Goal: Task Accomplishment & Management: Manage account settings

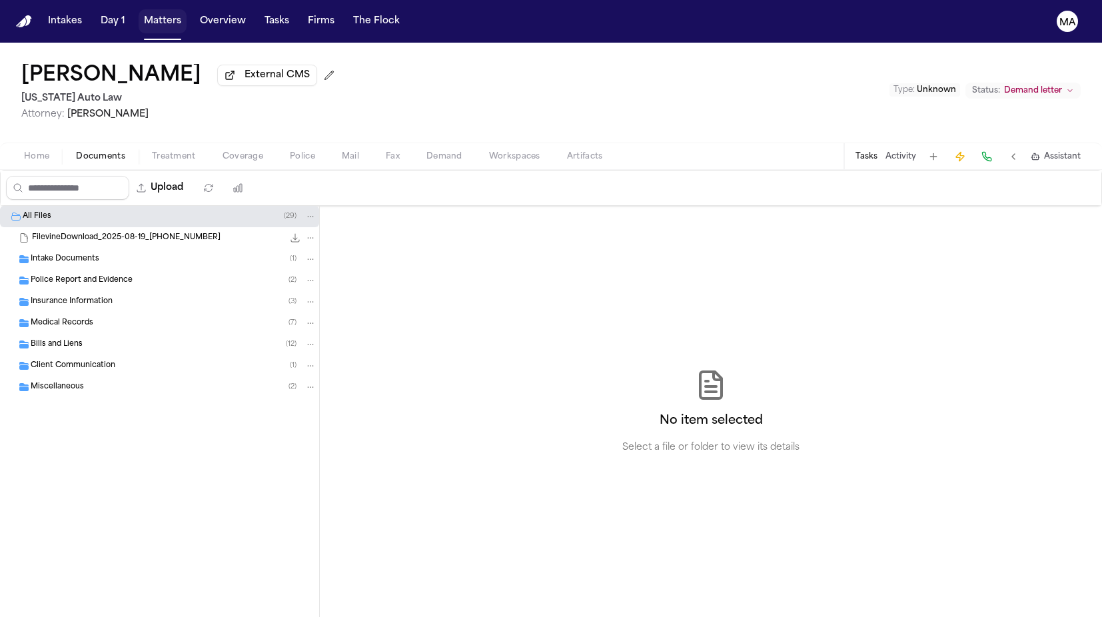
click at [139, 12] on button "Matters" at bounding box center [163, 21] width 48 height 24
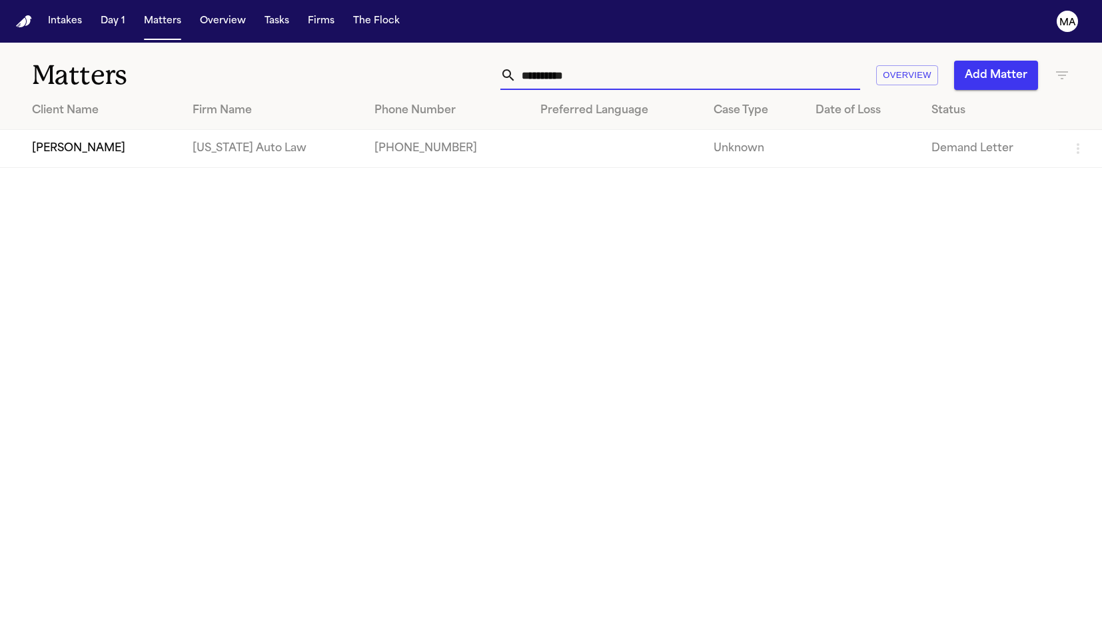
drag, startPoint x: 778, startPoint y: 59, endPoint x: 661, endPoint y: 51, distance: 116.9
click at [661, 61] on div "**********" at bounding box center [698, 75] width 743 height 29
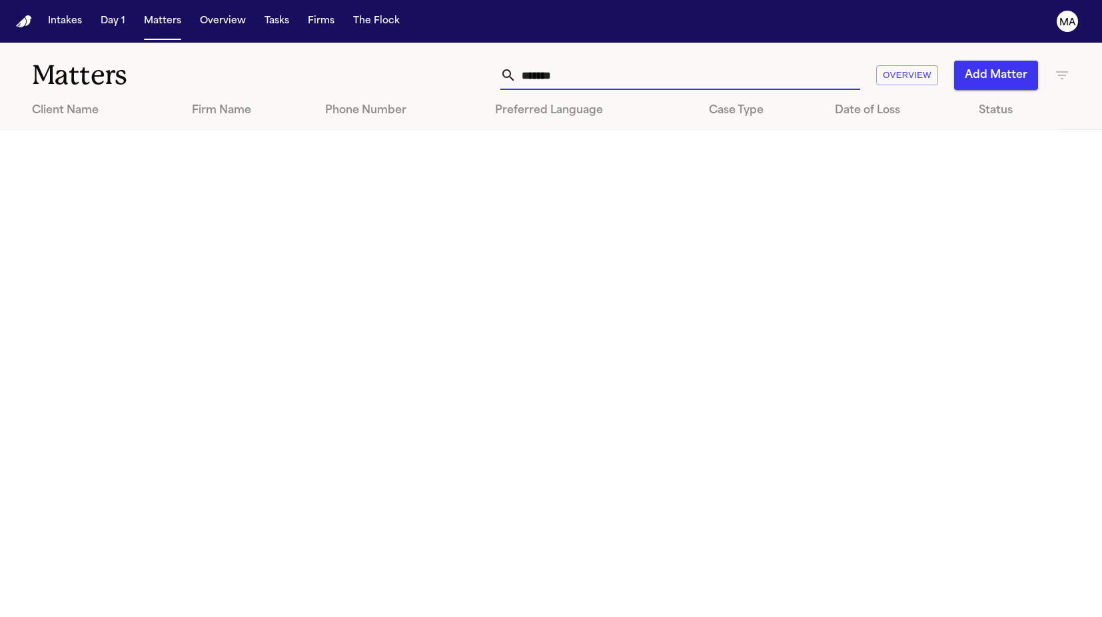
click at [1067, 67] on icon "button" at bounding box center [1062, 75] width 16 height 16
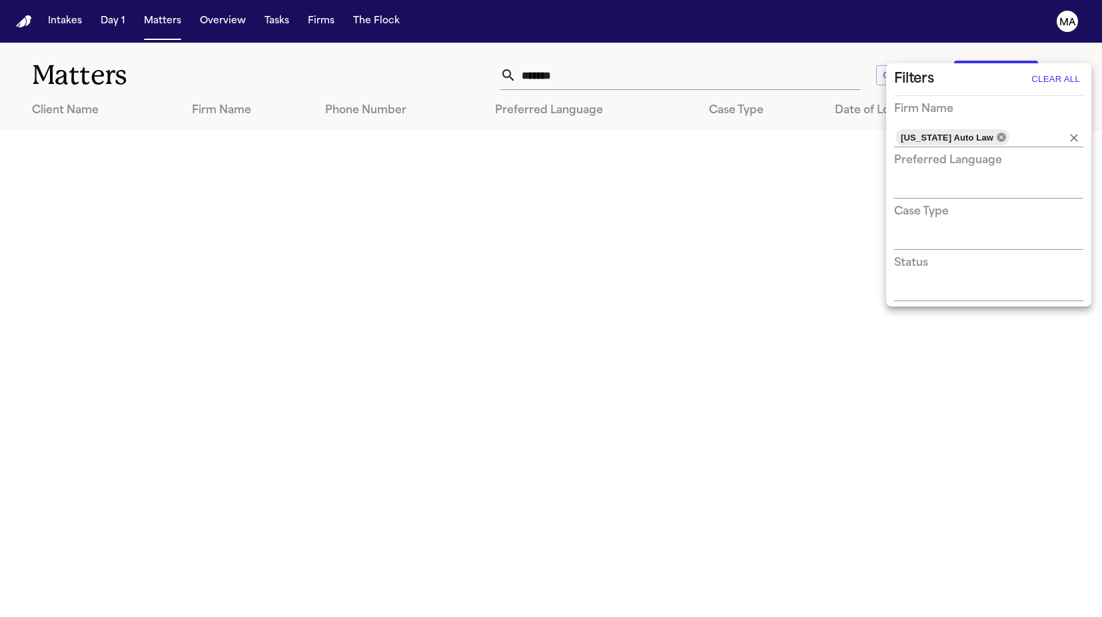
click at [997, 133] on icon at bounding box center [1001, 137] width 9 height 9
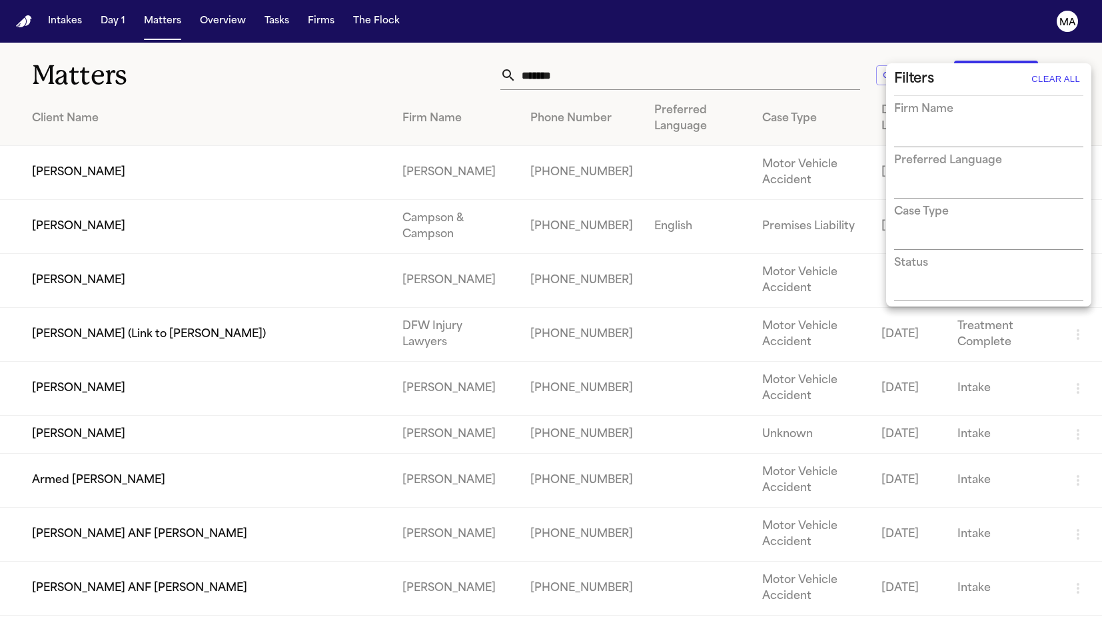
click at [334, 49] on div at bounding box center [551, 308] width 1102 height 617
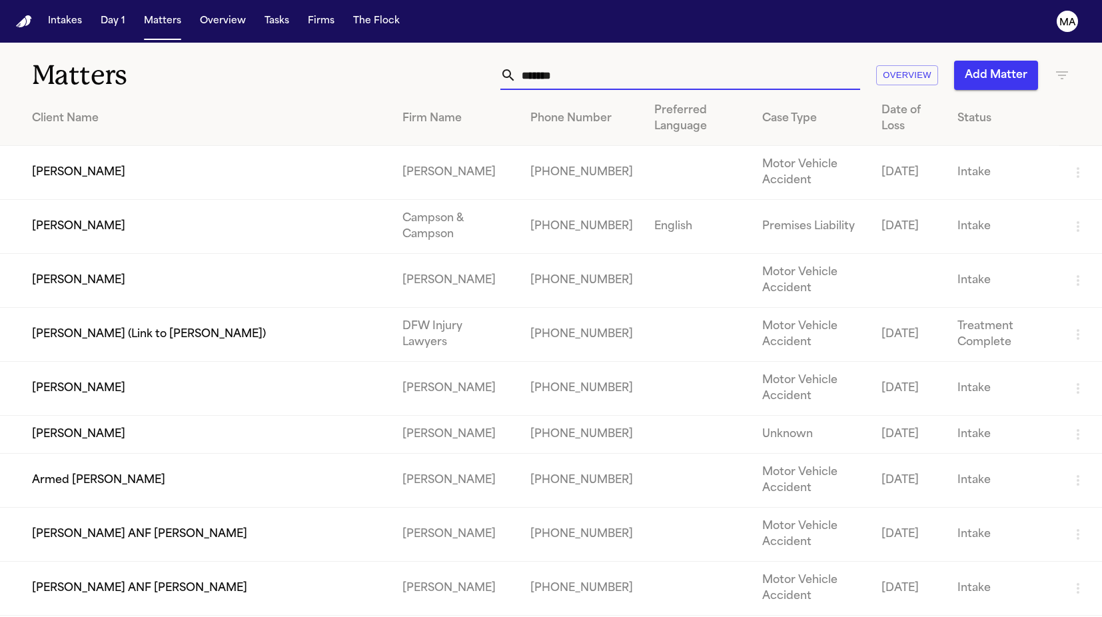
click at [774, 61] on input "*******" at bounding box center [688, 75] width 344 height 29
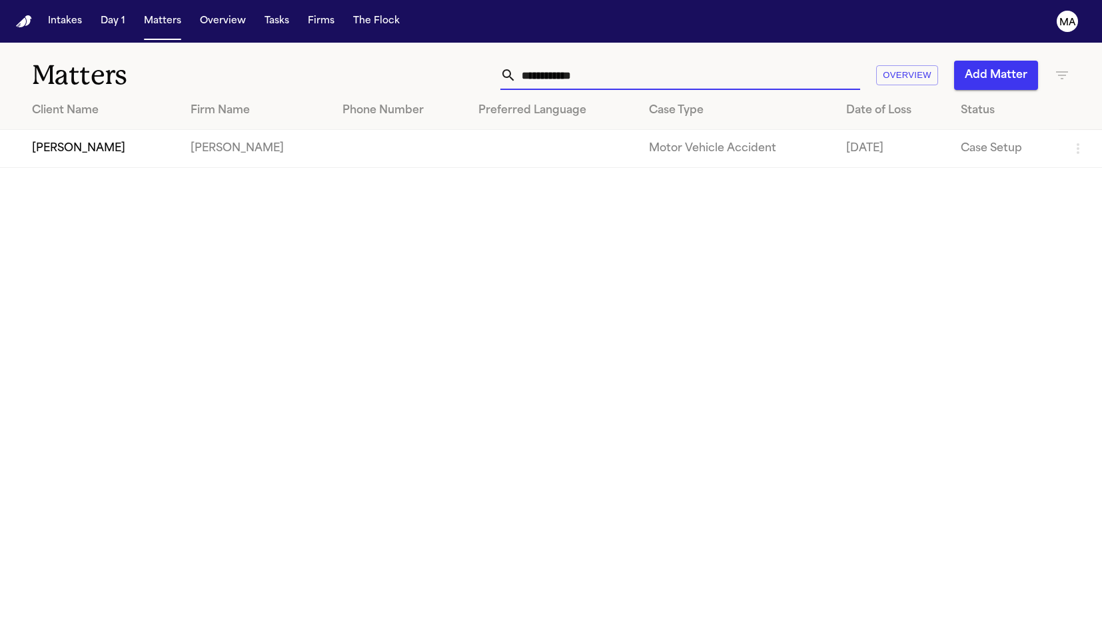
type input "**********"
drag, startPoint x: 767, startPoint y: 55, endPoint x: 90, endPoint y: 119, distance: 680.0
click at [90, 130] on td "[PERSON_NAME]" at bounding box center [90, 149] width 180 height 38
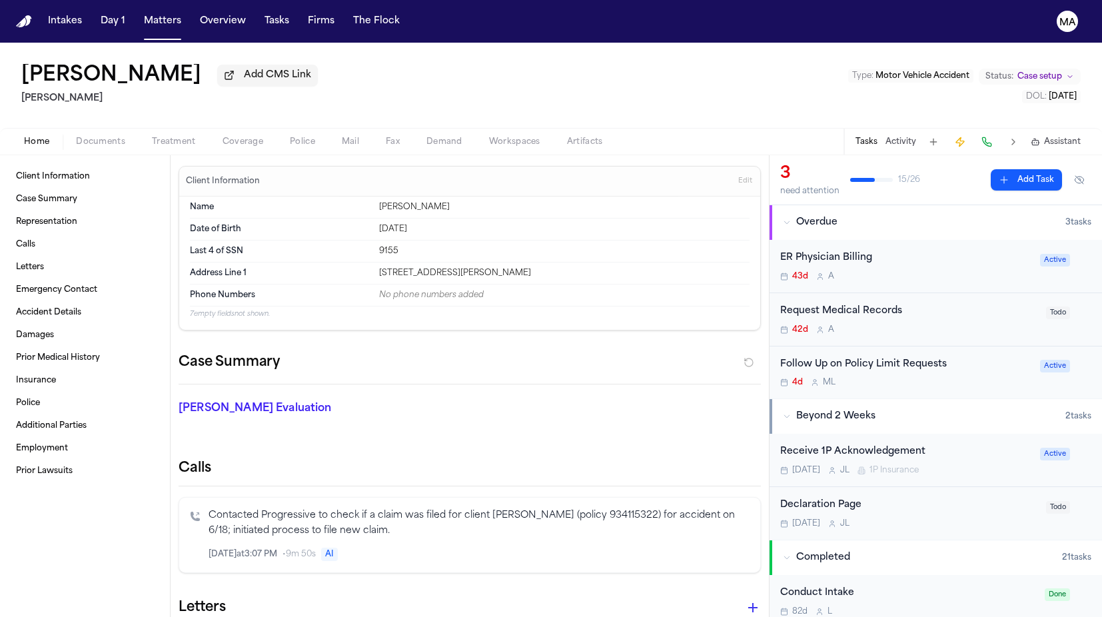
click at [82, 137] on span "Documents" at bounding box center [100, 142] width 49 height 11
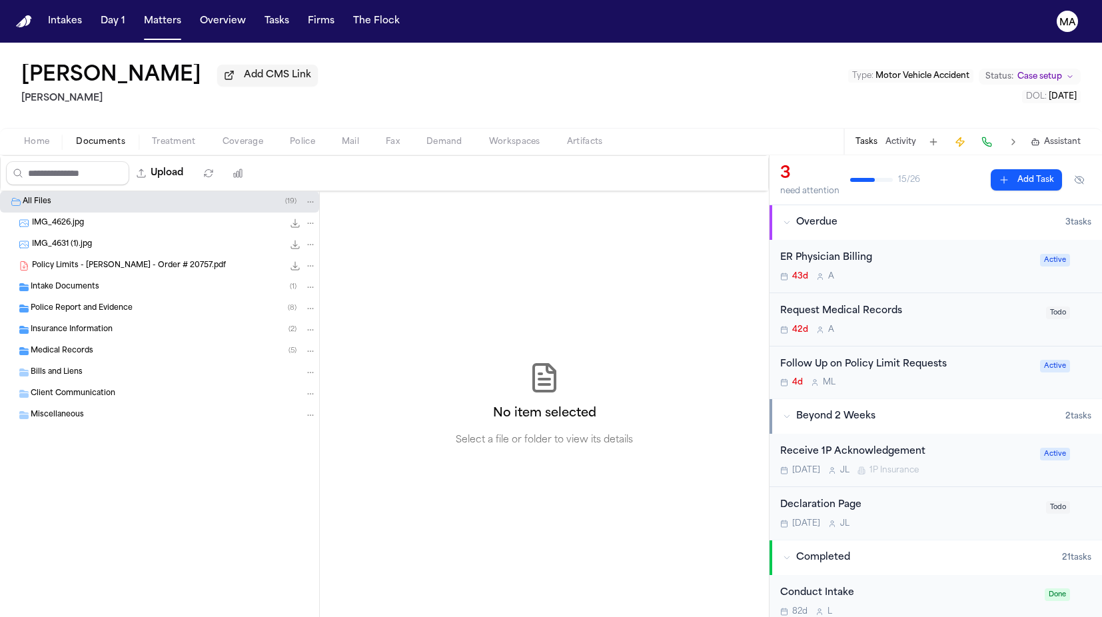
click at [87, 261] on span "Policy Limits - [PERSON_NAME] - Order # 20757.pdf" at bounding box center [129, 266] width 194 height 11
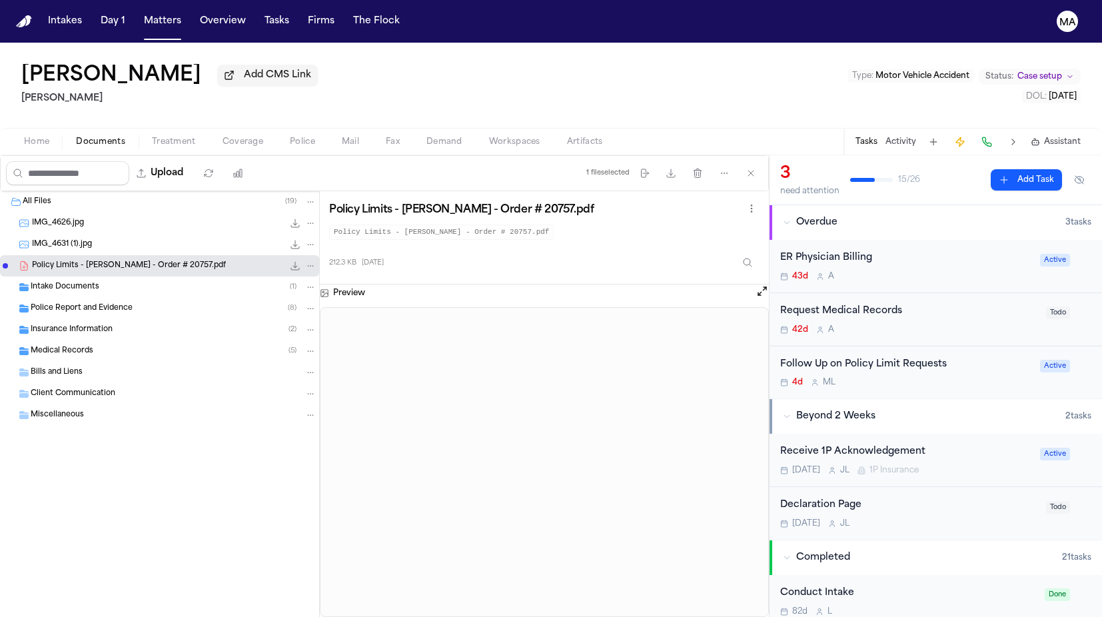
click at [89, 345] on div "Medical Records ( 5 )" at bounding box center [174, 351] width 286 height 12
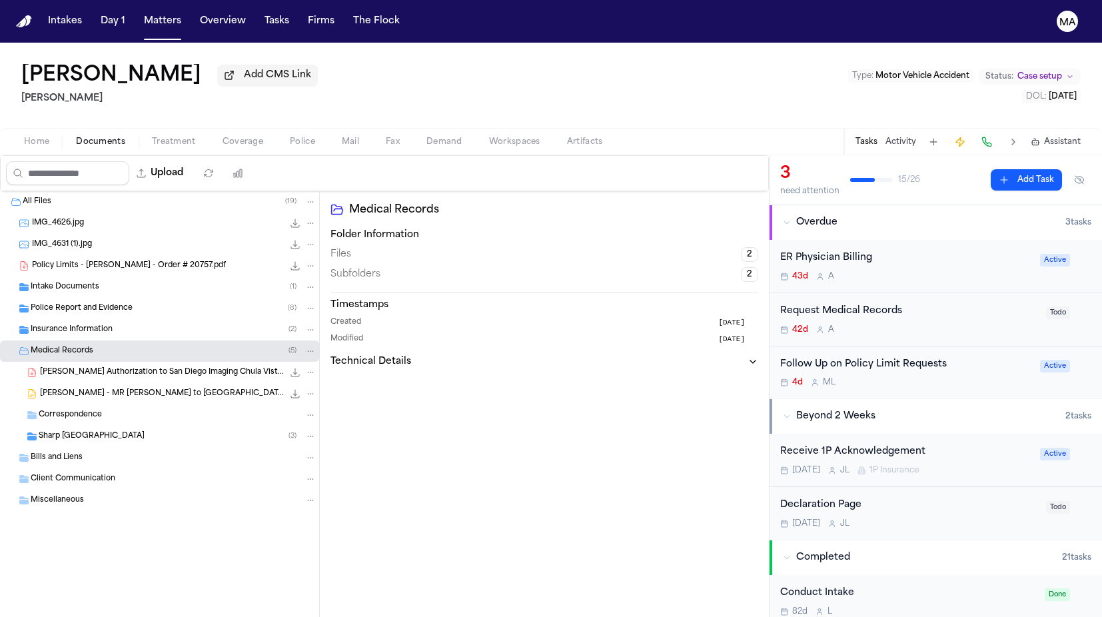
click at [84, 325] on span "Insurance Information" at bounding box center [72, 330] width 82 height 11
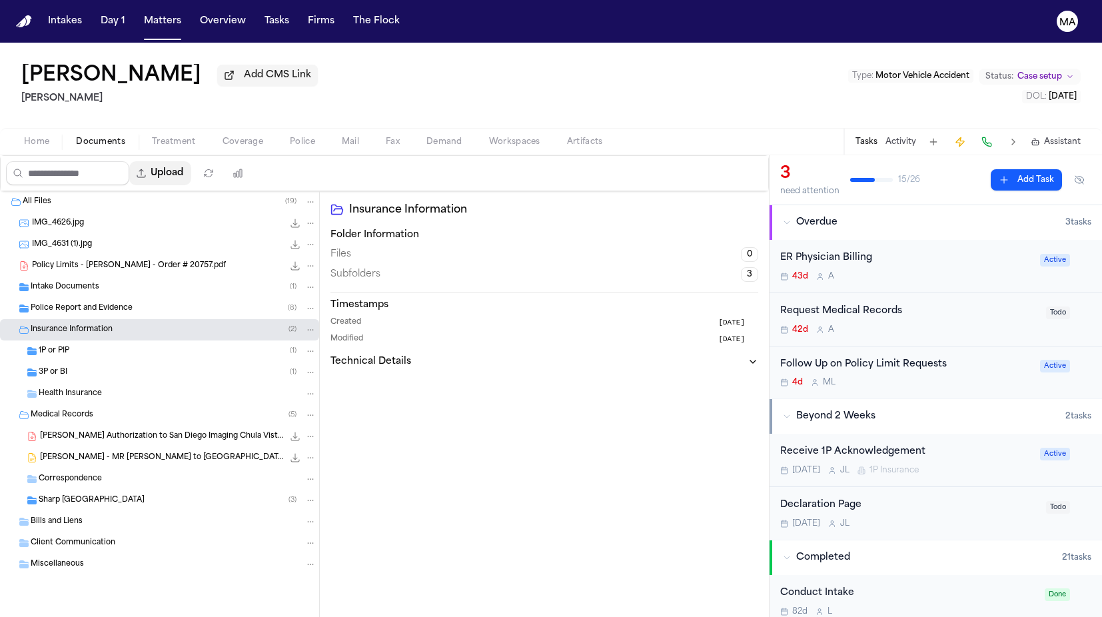
click at [139, 161] on button "Upload" at bounding box center [160, 173] width 62 height 24
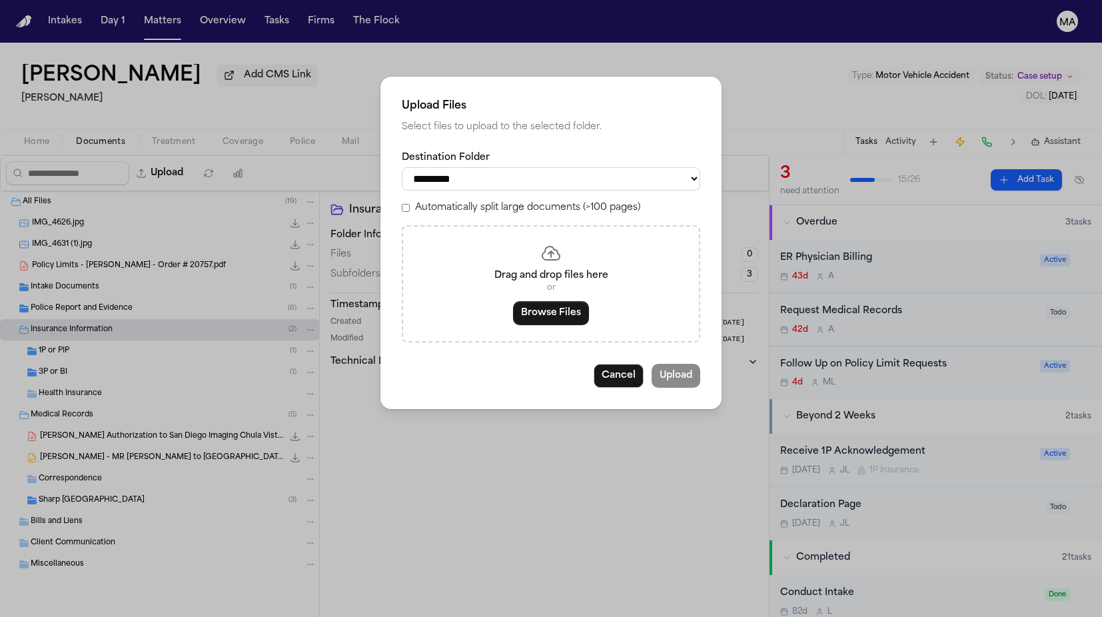
click at [503, 201] on label "Automatically split large documents (>100 pages)" at bounding box center [527, 207] width 225 height 13
select select "**********"
click at [542, 301] on button "Browse Files" at bounding box center [551, 313] width 76 height 24
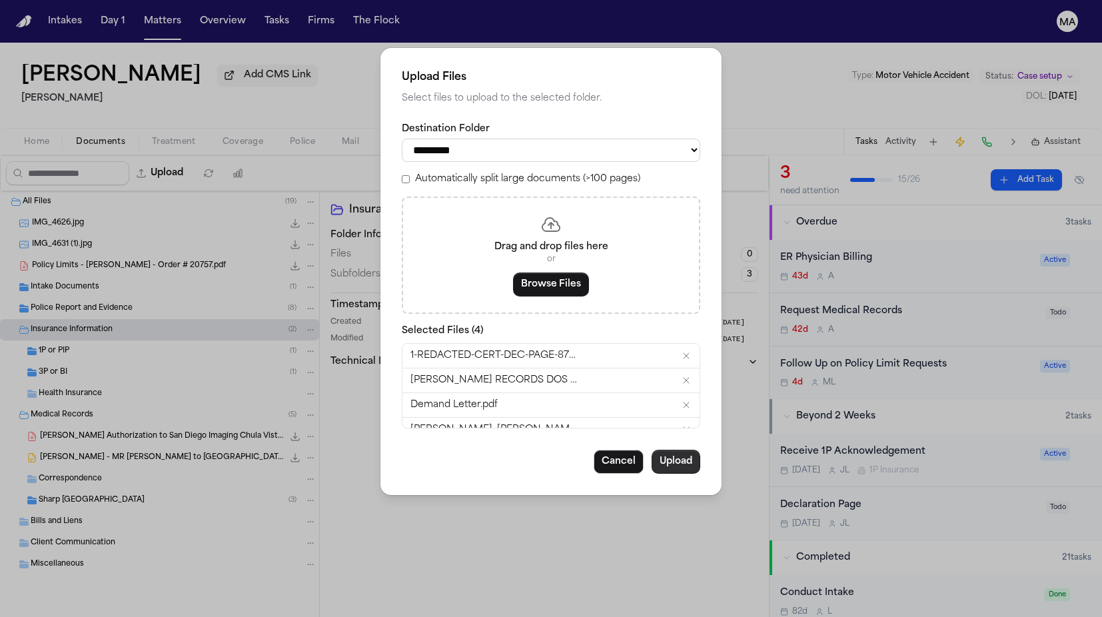
click at [652, 450] on button "Upload" at bounding box center [676, 462] width 49 height 24
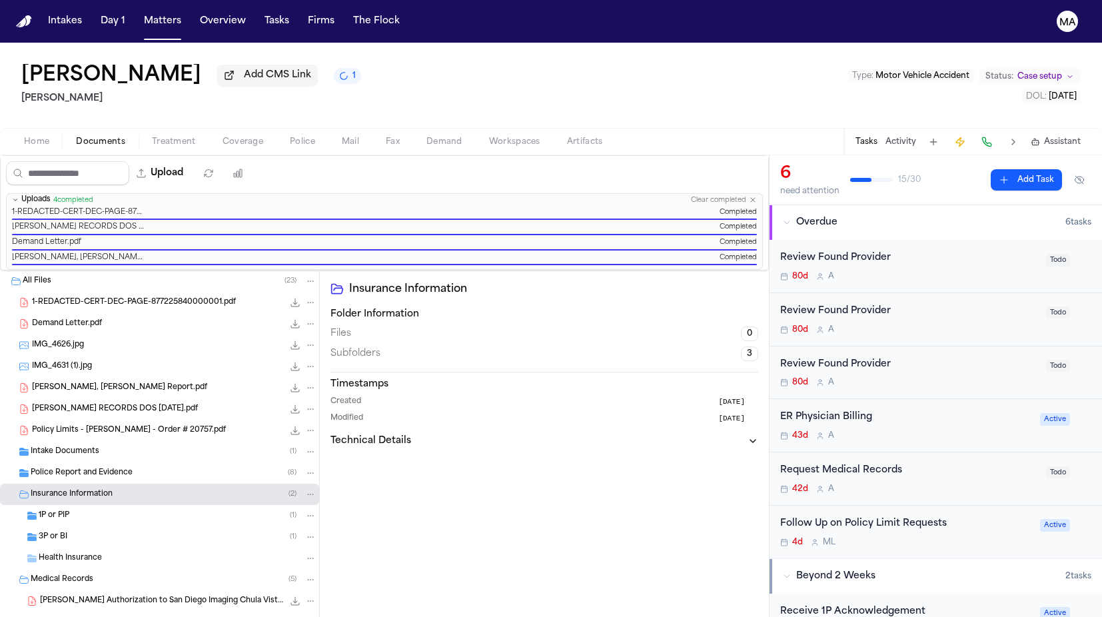
click at [248, 55] on div "[PERSON_NAME] Add CMS Link 1 [PERSON_NAME] Type : Motor Vehicle Accident Status…" at bounding box center [551, 85] width 1102 height 85
click at [426, 137] on span "Demand" at bounding box center [444, 142] width 36 height 11
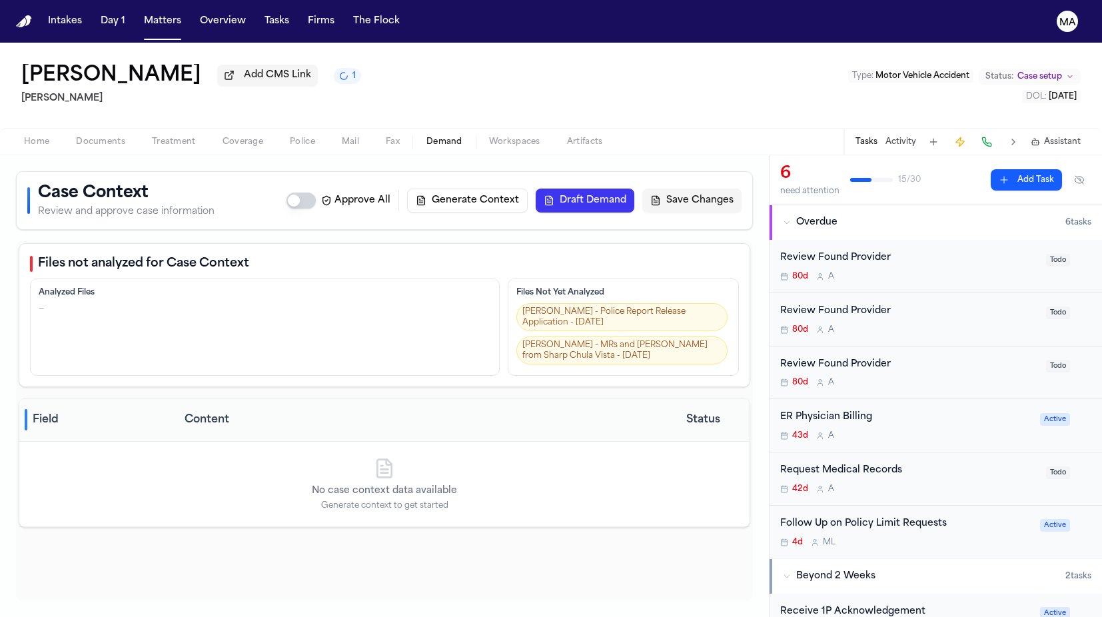
click at [528, 189] on button "Generate Context" at bounding box center [467, 201] width 121 height 24
click at [1071, 137] on span "Assistant" at bounding box center [1062, 142] width 37 height 11
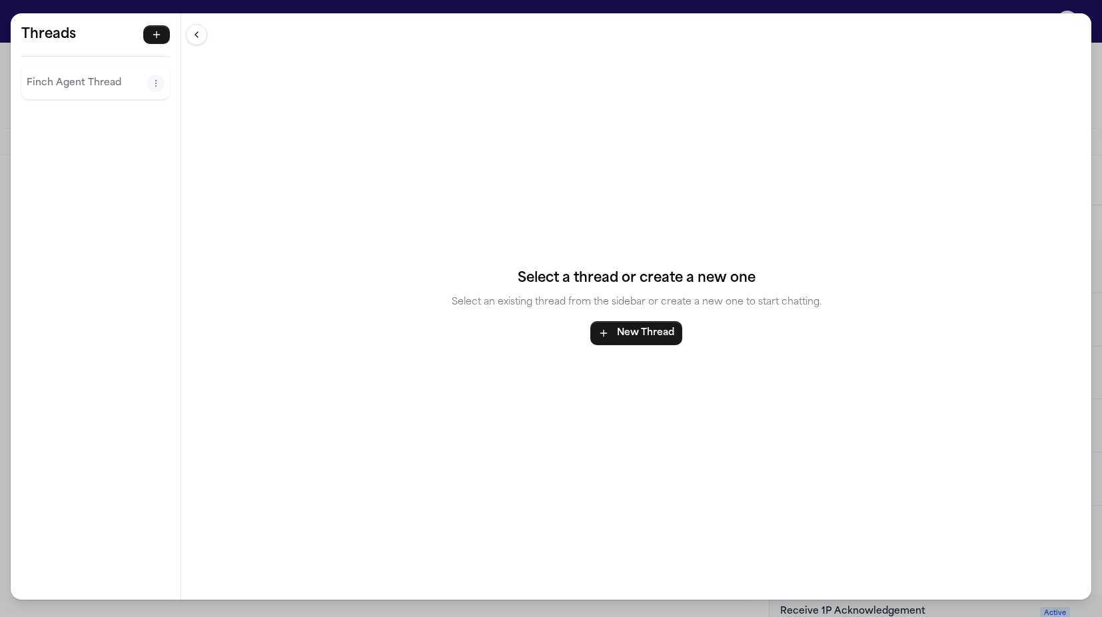
click at [33, 75] on p "Finch Agent Thread" at bounding box center [87, 83] width 121 height 16
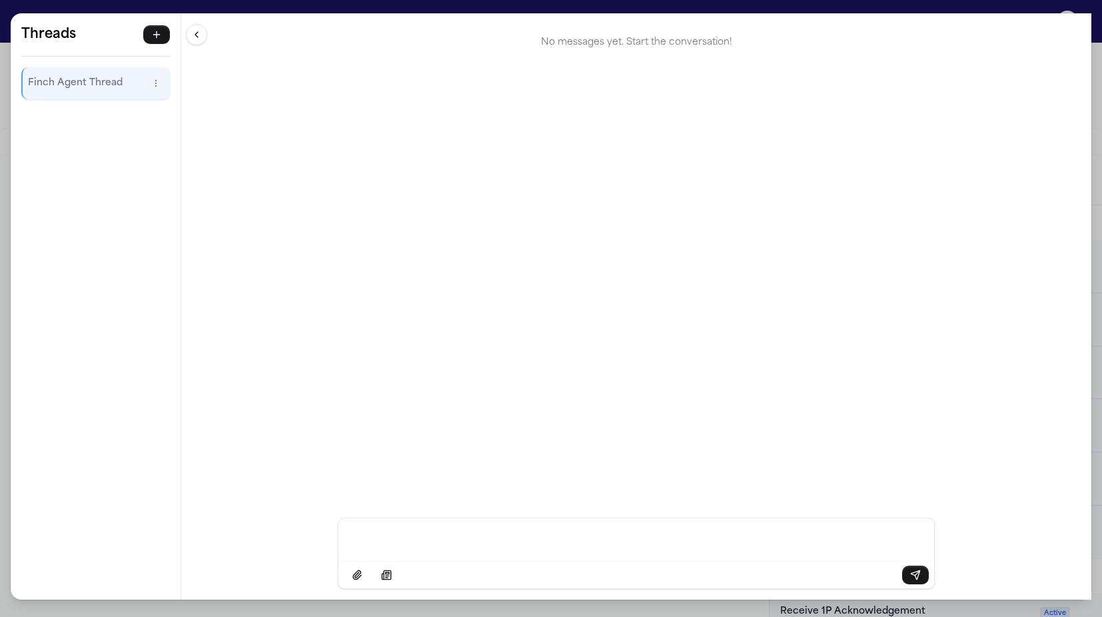
click at [329, 3] on div "Threads [PERSON_NAME] Agent Thread Threads [PERSON_NAME] Agent Thread No messag…" at bounding box center [551, 308] width 1102 height 617
